Goal: Browse casually

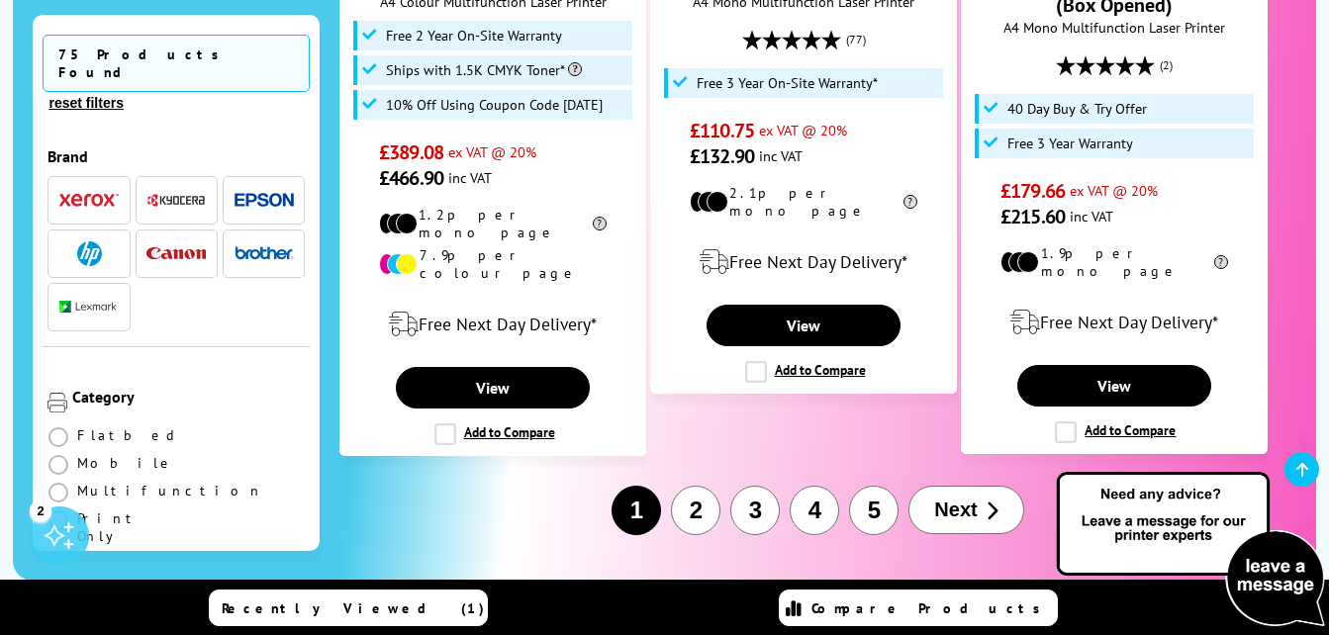
scroll to position [3484, 0]
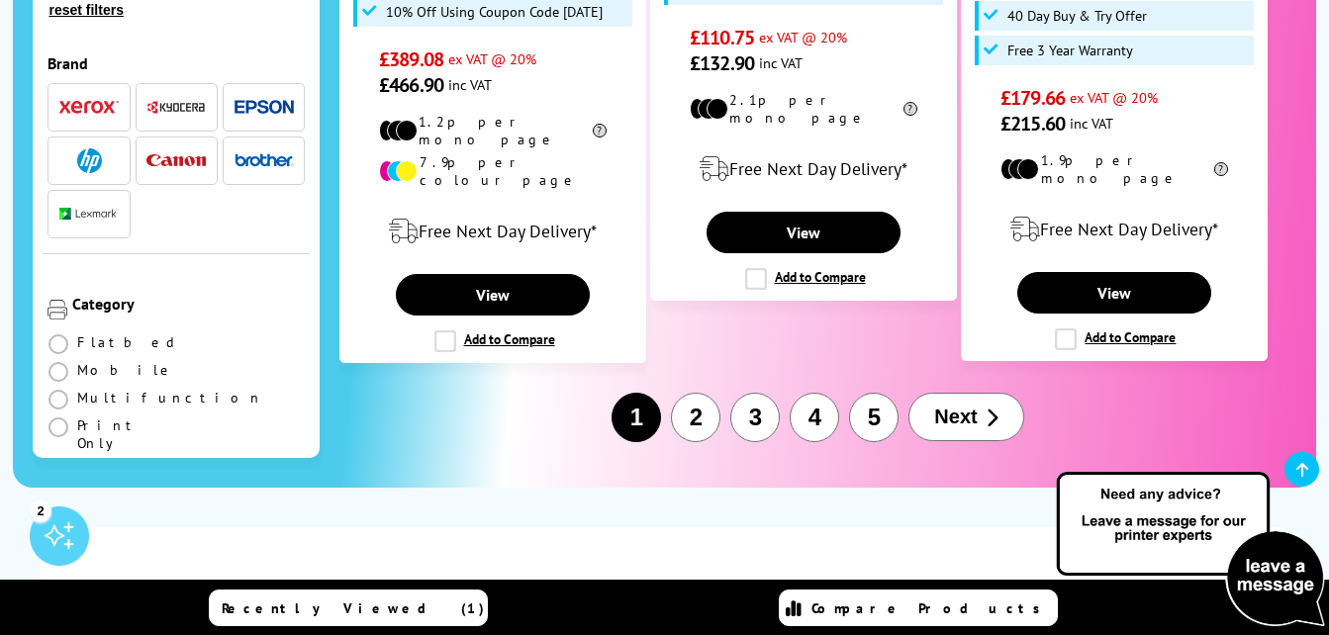
click at [948, 406] on span "Next" at bounding box center [955, 417] width 43 height 23
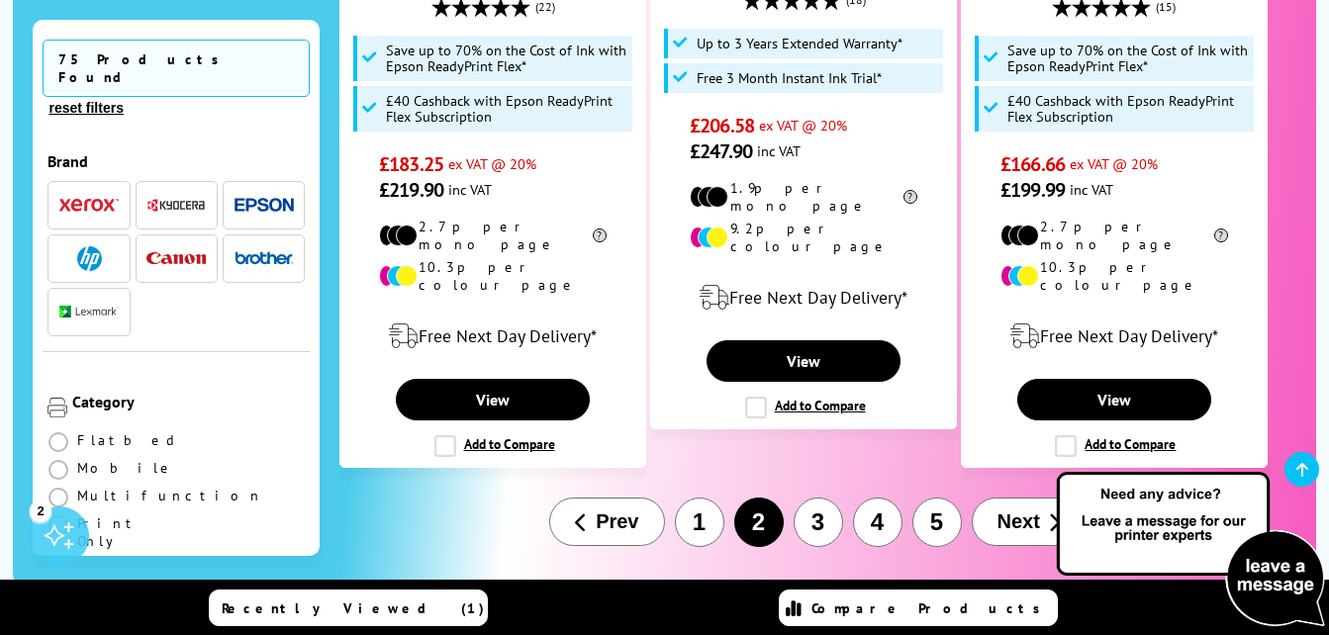
scroll to position [3497, 0]
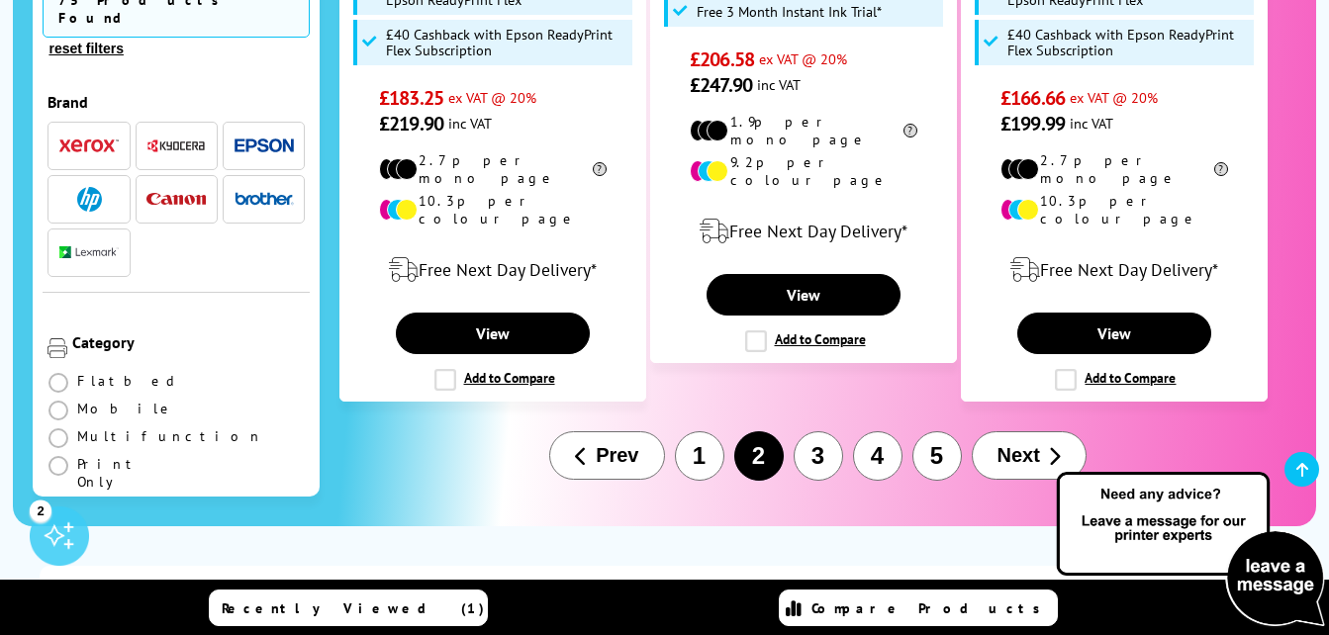
click at [1021, 444] on span "Next" at bounding box center [1019, 455] width 43 height 23
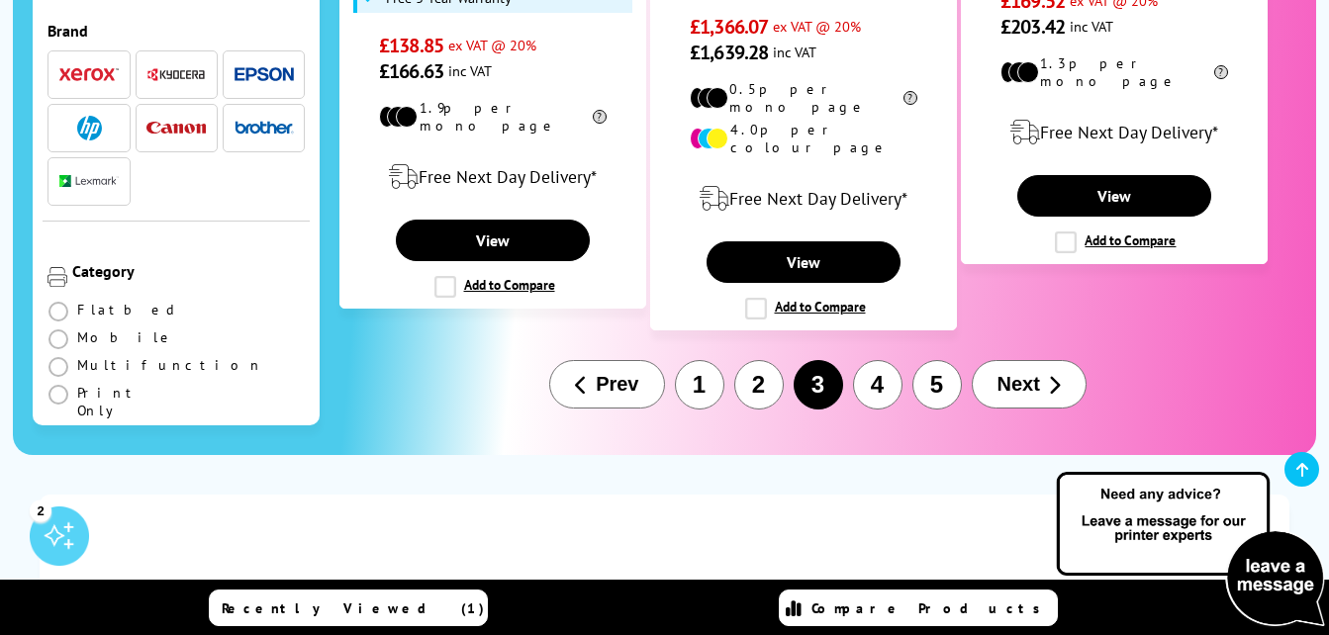
scroll to position [3542, 0]
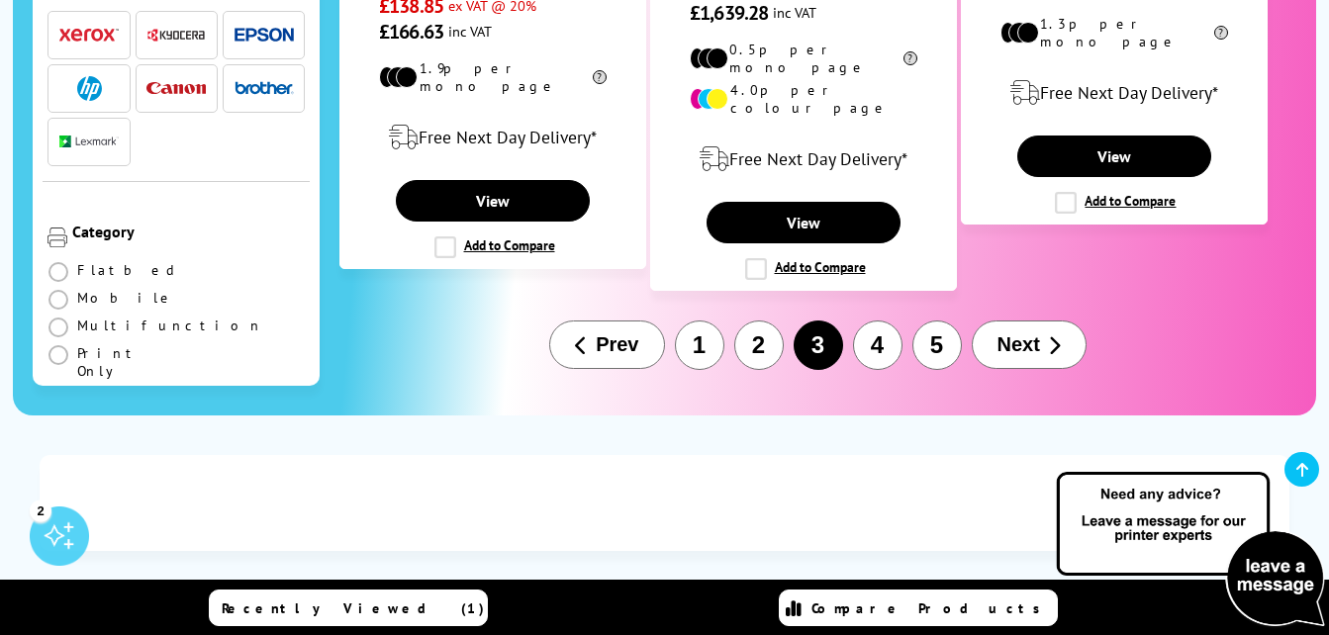
click at [1017, 334] on span "Next" at bounding box center [1019, 345] width 43 height 23
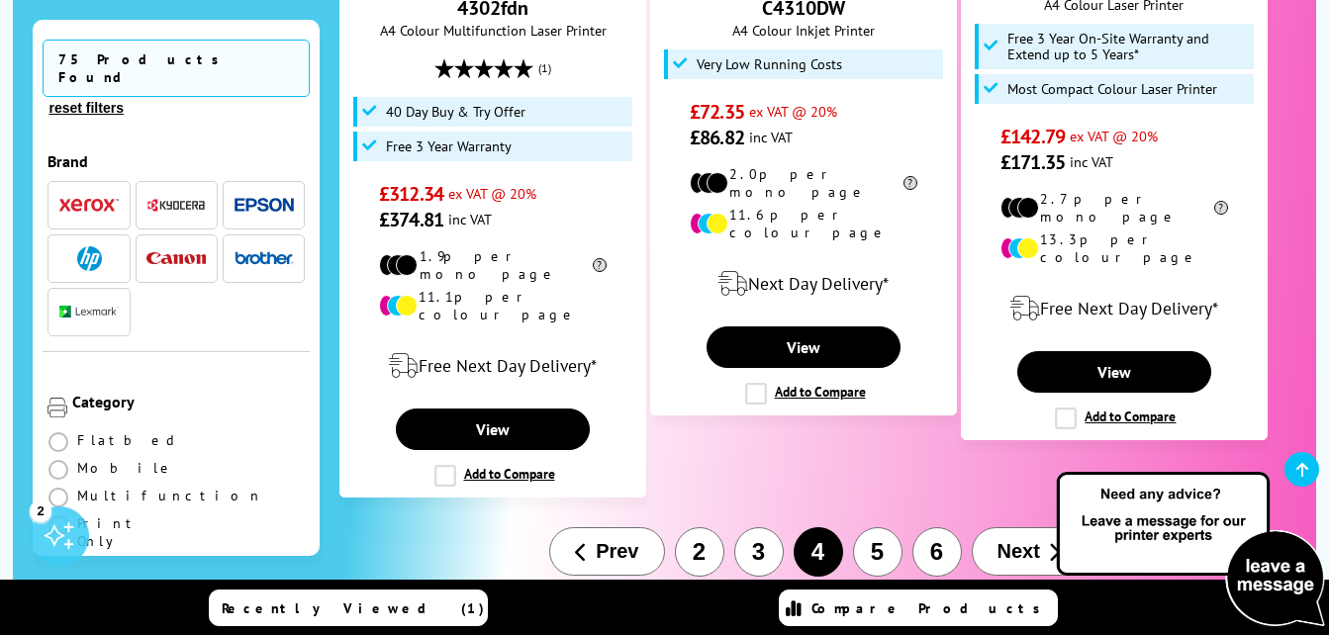
scroll to position [3381, 0]
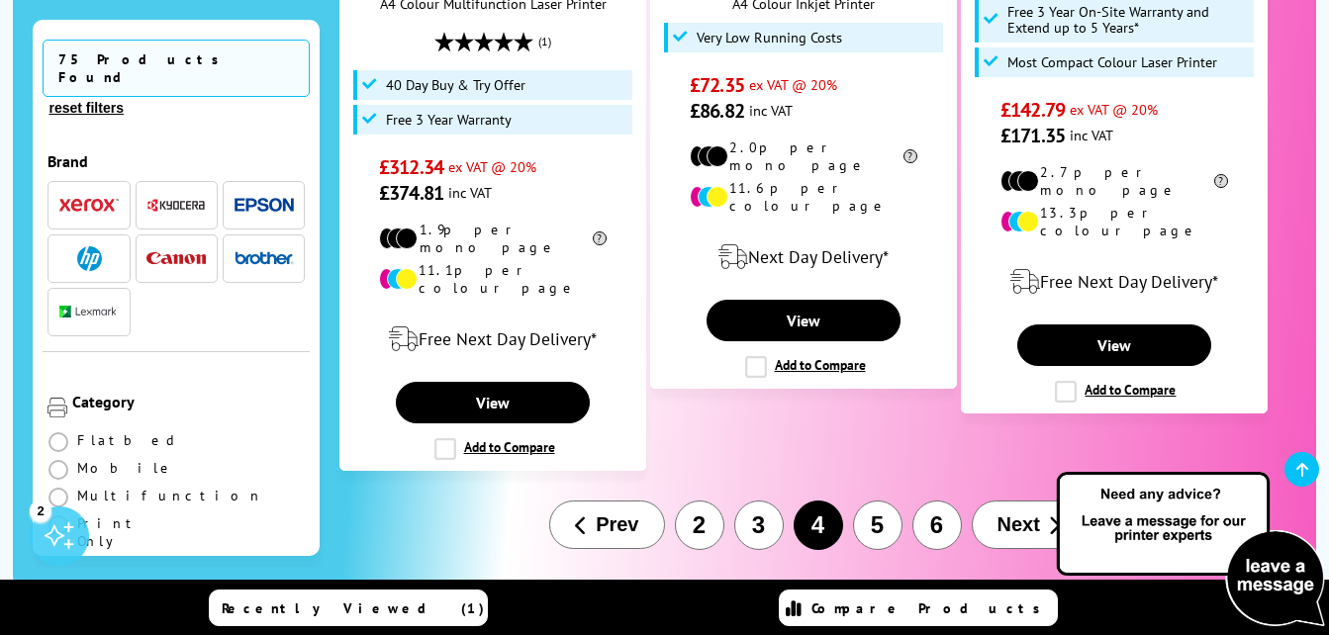
click at [1031, 514] on span "Next" at bounding box center [1019, 525] width 43 height 23
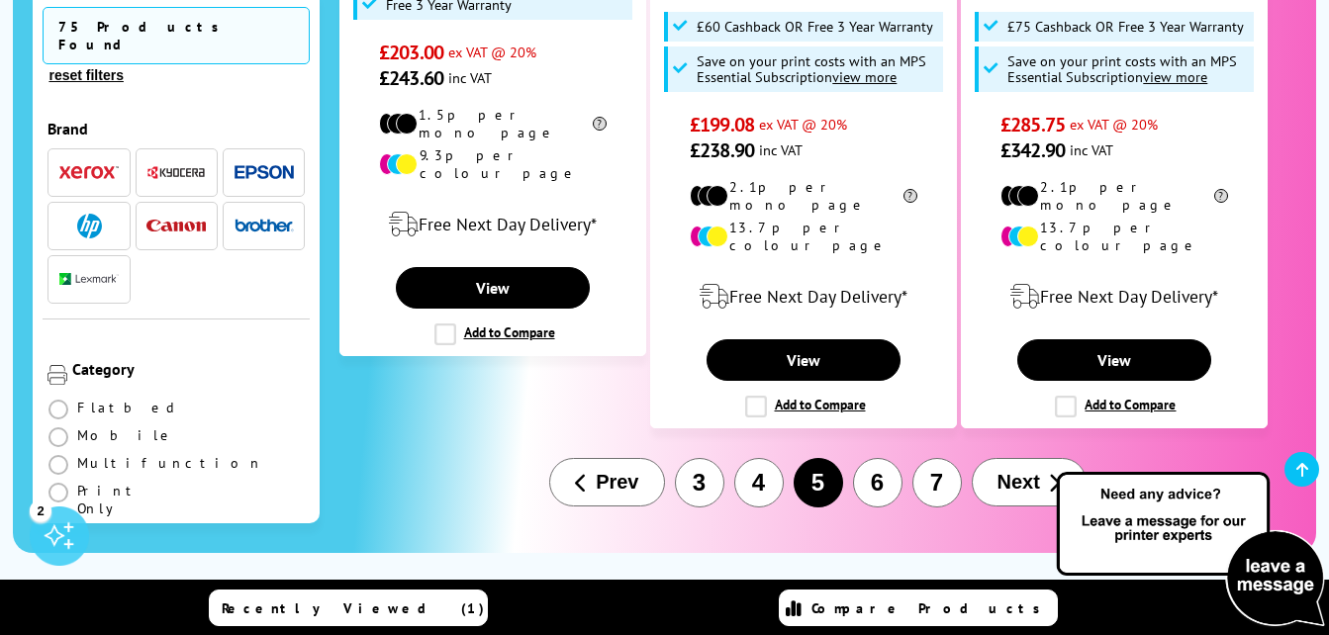
scroll to position [3221, 0]
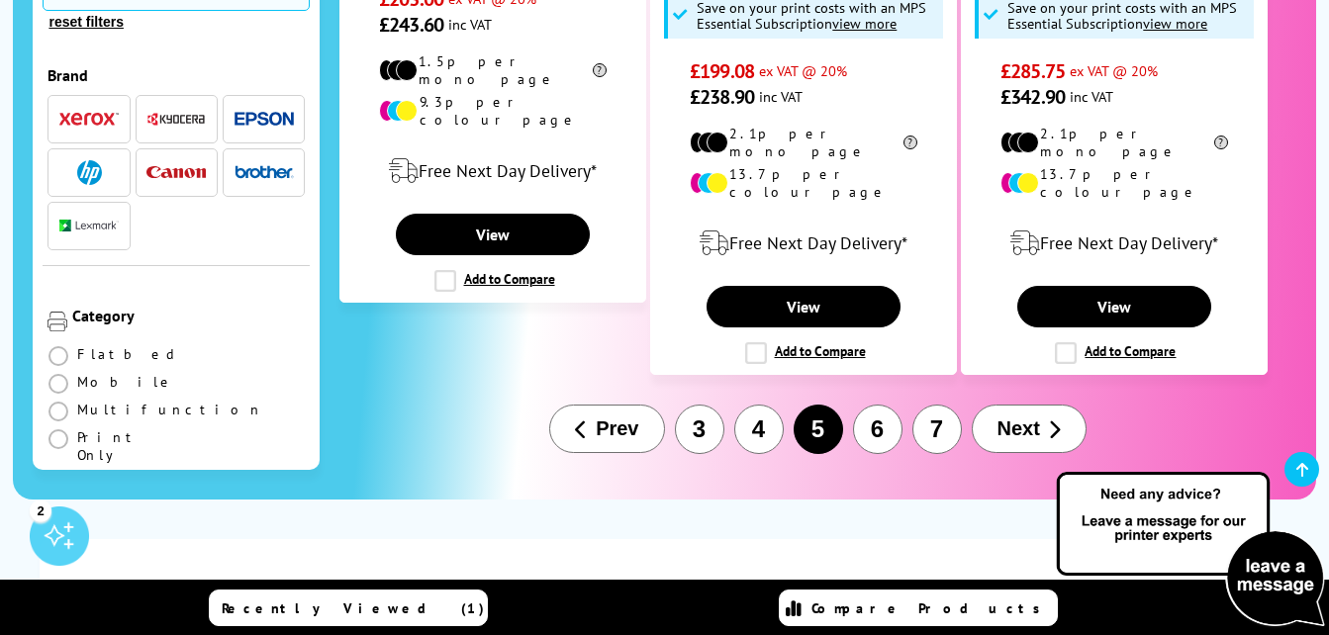
click at [1010, 418] on span "Next" at bounding box center [1019, 429] width 43 height 23
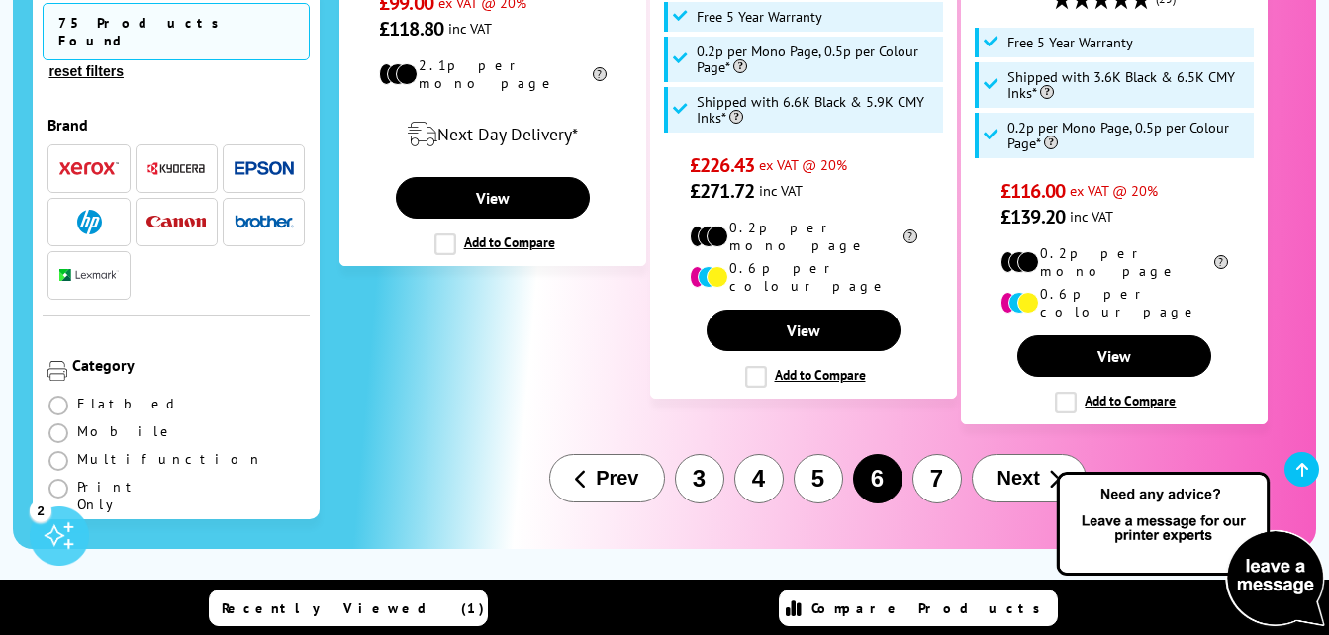
scroll to position [3272, 0]
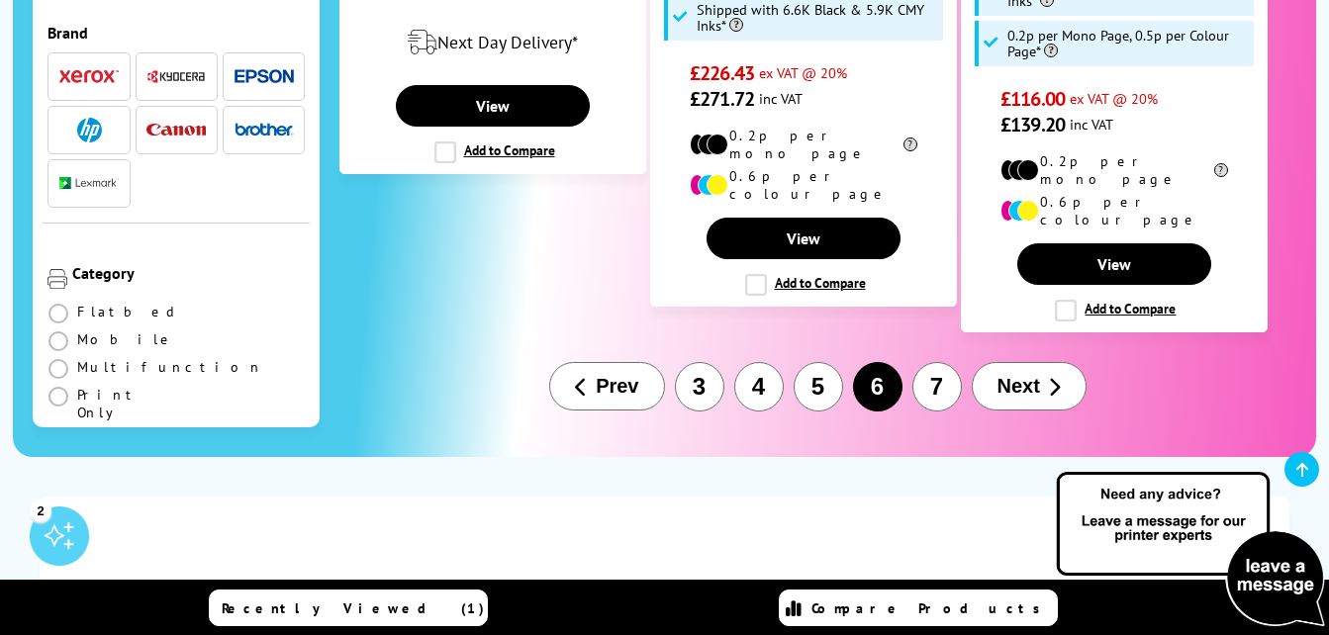
click at [1027, 375] on span "Next" at bounding box center [1019, 386] width 43 height 23
